Goal: Information Seeking & Learning: Learn about a topic

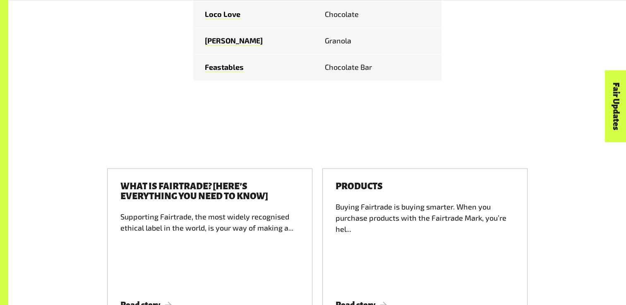
scroll to position [1212, 0]
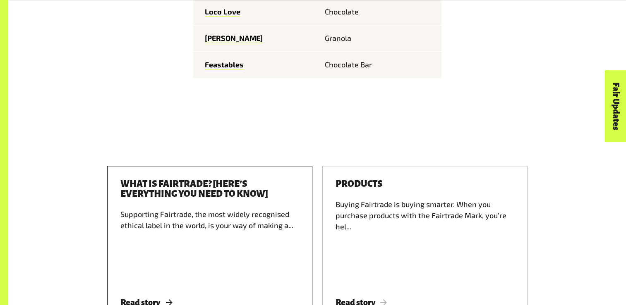
click at [201, 211] on div "Supporting Fairtrade, the most widely recognised ethical label in the world, is…" at bounding box center [209, 246] width 179 height 74
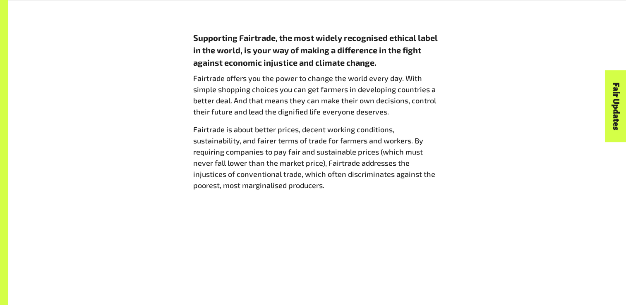
scroll to position [451, 0]
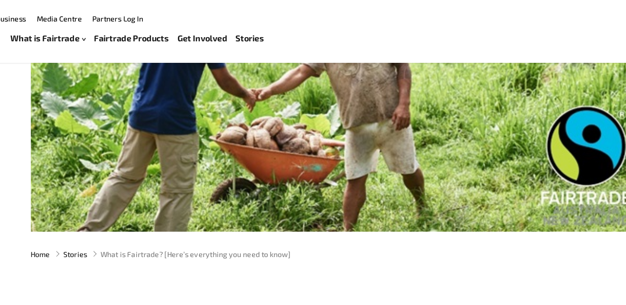
scroll to position [0, 0]
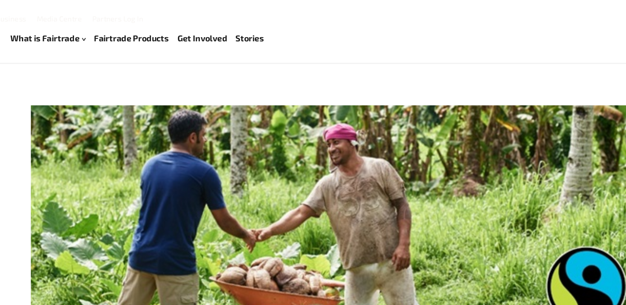
click at [142, 24] on link "Fairtrade Products" at bounding box center [143, 30] width 59 height 12
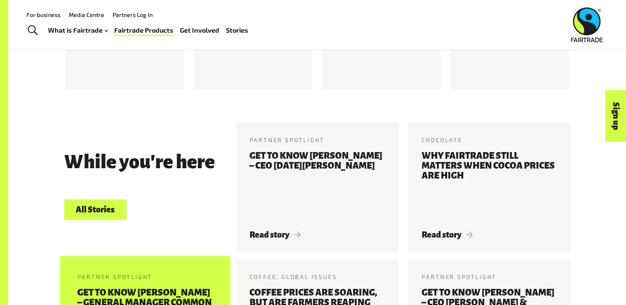
scroll to position [965, 0]
